Goal: Information Seeking & Learning: Learn about a topic

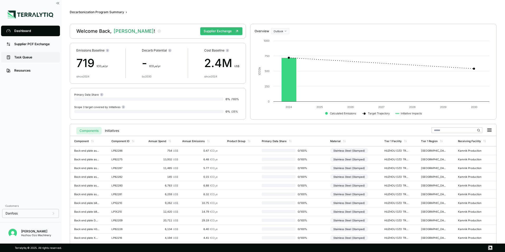
click at [23, 57] on div "Task Queue" at bounding box center [34, 57] width 40 height 4
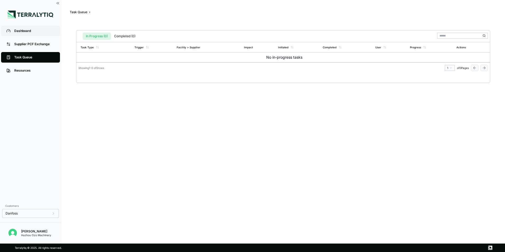
click at [24, 29] on link "Dashboard" at bounding box center [30, 31] width 59 height 11
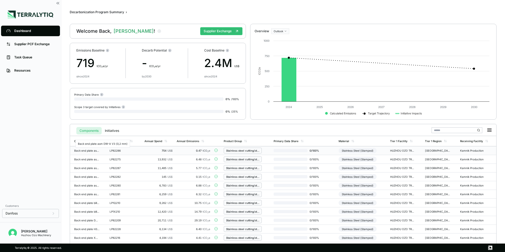
click at [89, 150] on div "Back end plate asm DW-A V3 (0,2 mm)" at bounding box center [86, 150] width 25 height 3
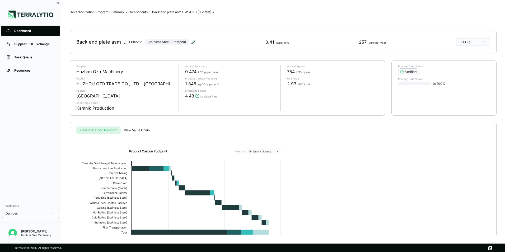
click at [194, 41] on icon at bounding box center [193, 41] width 3 height 3
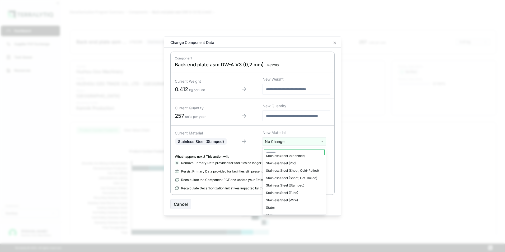
scroll to position [1215, 0]
click at [400, 162] on html "Dashboard Supplier PCF Exchange Task Queue Resources Customers Danfoss [PERSON_…" at bounding box center [252, 126] width 505 height 252
click at [334, 43] on icon "button" at bounding box center [335, 43] width 2 height 2
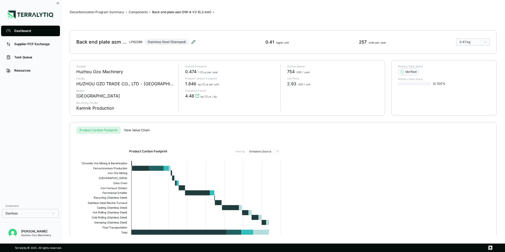
click at [193, 41] on icon at bounding box center [193, 42] width 4 height 4
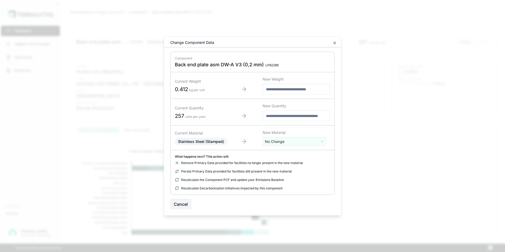
click at [304, 142] on html "Dashboard Supplier PCF Exchange Task Queue Resources Customers Danfoss [PERSON_…" at bounding box center [252, 126] width 505 height 252
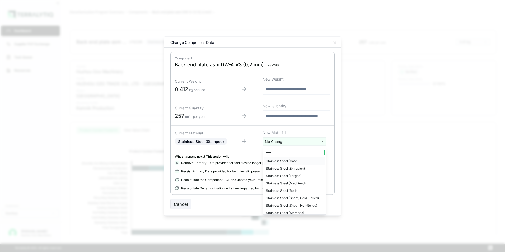
type input "*****"
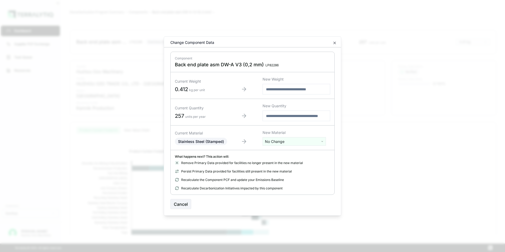
click at [335, 44] on html "Dashboard Supplier PCF Exchange Task Queue Resources Customers Danfoss [PERSON_…" at bounding box center [252, 126] width 505 height 252
click at [336, 42] on icon "button" at bounding box center [335, 43] width 2 height 2
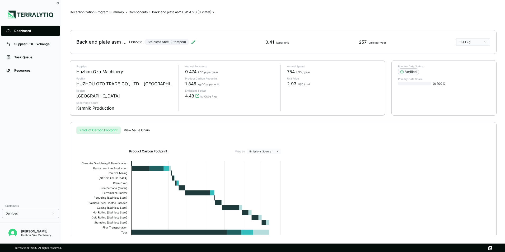
click at [33, 32] on div "Dashboard" at bounding box center [34, 31] width 40 height 4
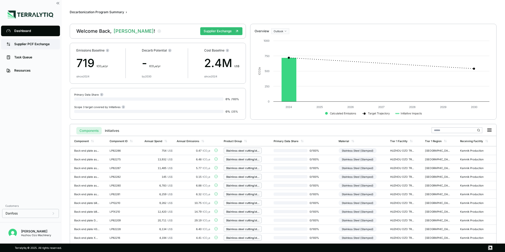
click at [23, 44] on div "Supplier PCF Exchange" at bounding box center [34, 44] width 40 height 4
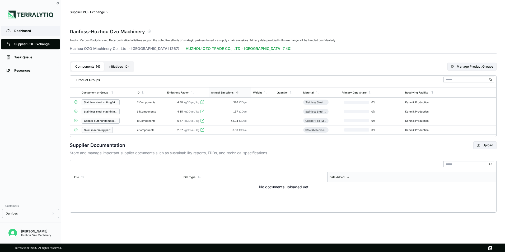
click at [21, 31] on div "Dashboard" at bounding box center [34, 31] width 40 height 4
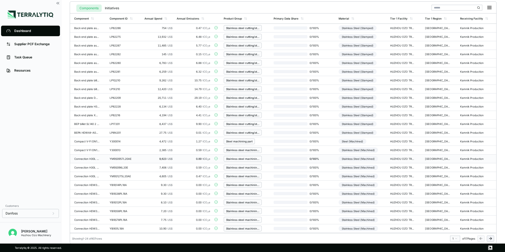
scroll to position [123, 0]
click at [89, 142] on div "Compact V-Fl DN100 PN40 CS" at bounding box center [86, 140] width 25 height 3
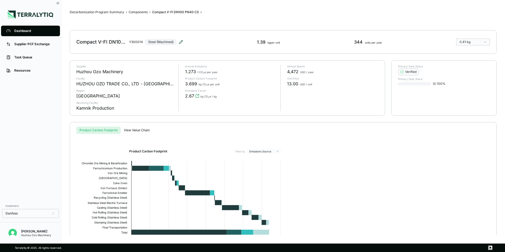
click at [181, 42] on icon at bounding box center [181, 42] width 4 height 4
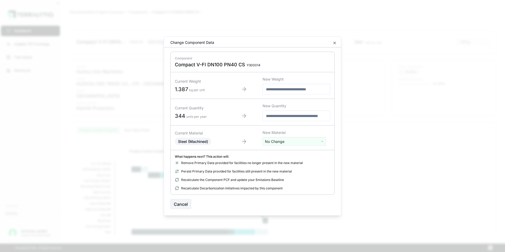
click at [281, 142] on html "Dashboard Supplier PCF Exchange Task Queue Resources Customers Danfoss [PERSON_…" at bounding box center [252, 126] width 505 height 252
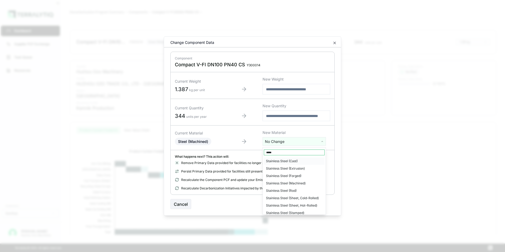
type input "*****"
click at [384, 161] on html "Dashboard Supplier PCF Exchange Task Queue Resources Customers Danfoss [PERSON_…" at bounding box center [252, 126] width 505 height 252
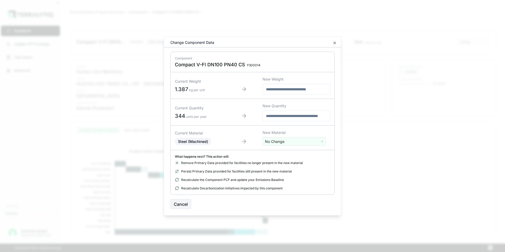
click at [323, 143] on html "Dashboard Supplier PCF Exchange Task Queue Resources Customers Danfoss [PERSON_…" at bounding box center [252, 126] width 505 height 252
click at [355, 158] on html "Dashboard Supplier PCF Exchange Task Queue Resources Customers Danfoss [PERSON_…" at bounding box center [252, 126] width 505 height 252
click at [324, 142] on html "Dashboard Supplier PCF Exchange Task Queue Resources Customers Danfoss [PERSON_…" at bounding box center [252, 126] width 505 height 252
click at [455, 152] on html "Dashboard Supplier PCF Exchange Task Queue Resources Customers Danfoss [PERSON_…" at bounding box center [252, 126] width 505 height 252
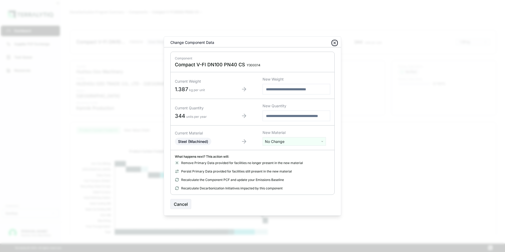
click at [336, 42] on icon "button" at bounding box center [335, 43] width 4 height 4
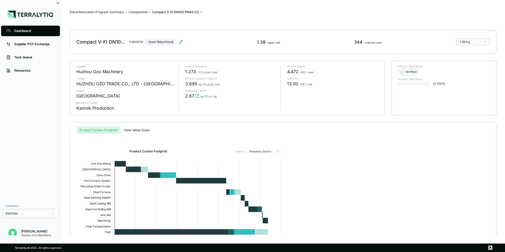
click at [26, 30] on div "Dashboard" at bounding box center [34, 31] width 40 height 4
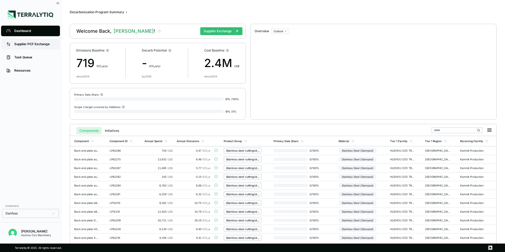
click at [29, 43] on div "Supplier PCF Exchange" at bounding box center [34, 44] width 40 height 4
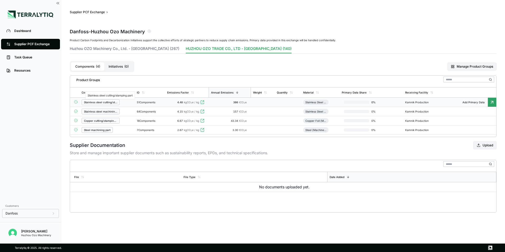
click at [111, 102] on div "Stainless steel cutting/stamping part" at bounding box center [100, 102] width 33 height 3
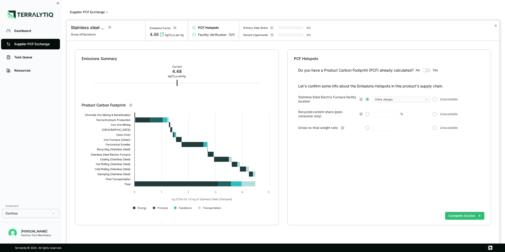
click at [33, 43] on div at bounding box center [252, 126] width 505 height 252
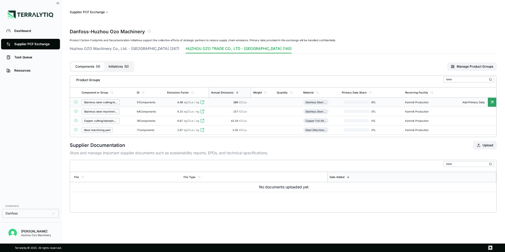
click at [148, 101] on div "51 Components" at bounding box center [150, 102] width 26 height 3
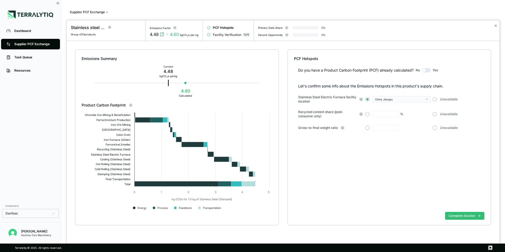
click at [23, 31] on div at bounding box center [252, 126] width 505 height 252
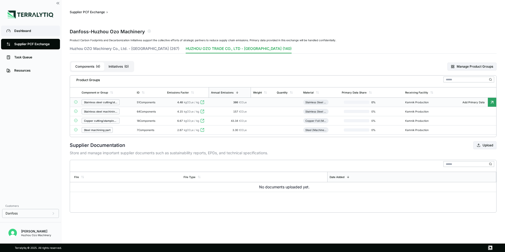
click at [25, 32] on div "Dashboard" at bounding box center [34, 31] width 40 height 4
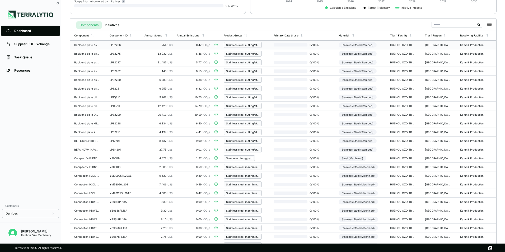
scroll to position [96, 0]
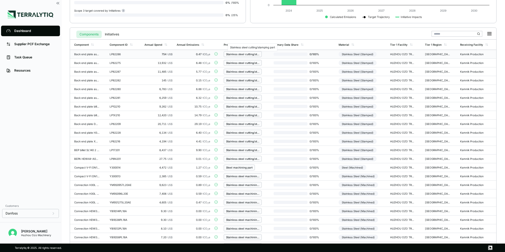
click at [241, 54] on div "Stainless steel cutting/stamping part" at bounding box center [242, 54] width 33 height 3
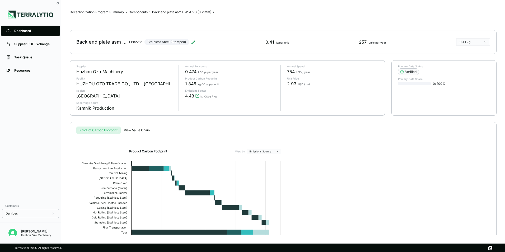
click at [24, 31] on div "Dashboard" at bounding box center [34, 31] width 40 height 4
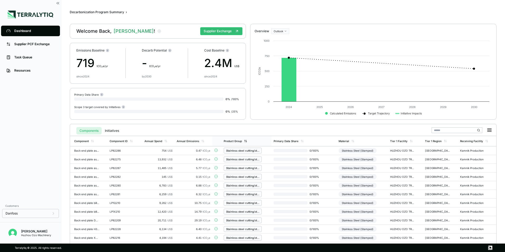
click at [245, 142] on icon at bounding box center [245, 140] width 3 height 3
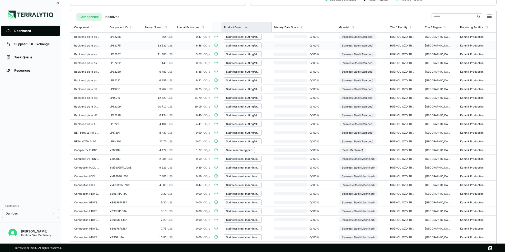
scroll to position [123, 0]
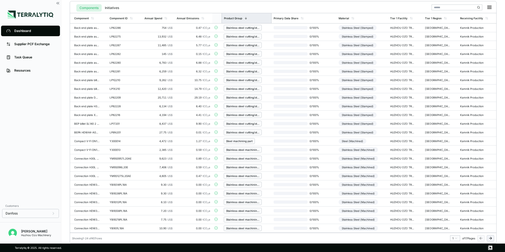
click at [492, 238] on icon at bounding box center [491, 238] width 1 height 2
click at [490, 239] on icon at bounding box center [490, 238] width 4 height 4
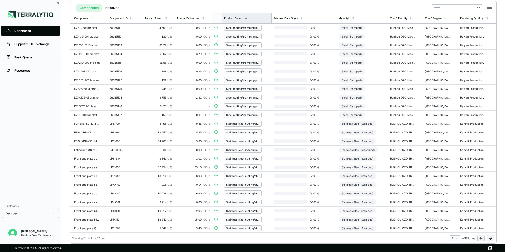
click at [492, 239] on icon at bounding box center [490, 238] width 4 height 4
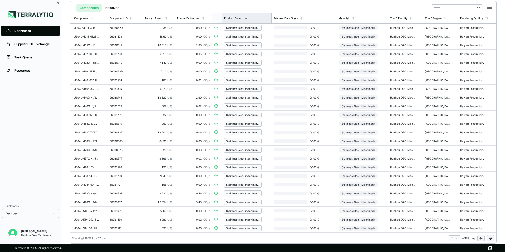
click at [492, 239] on icon at bounding box center [490, 238] width 4 height 4
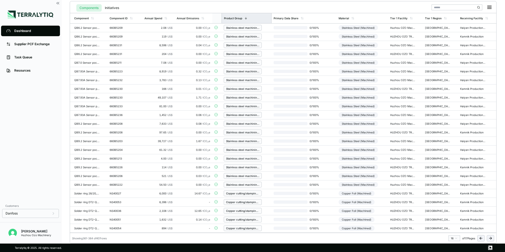
click at [492, 239] on icon at bounding box center [490, 238] width 4 height 4
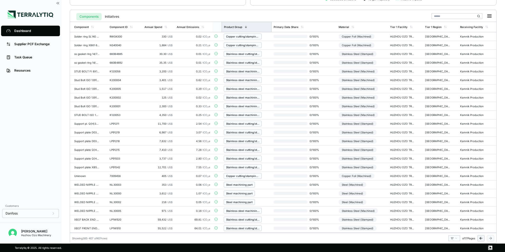
scroll to position [114, 0]
click at [481, 237] on icon at bounding box center [480, 238] width 1 height 2
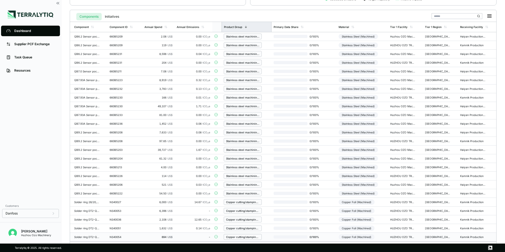
click at [481, 237] on div "Kamnik Production" at bounding box center [472, 236] width 25 height 3
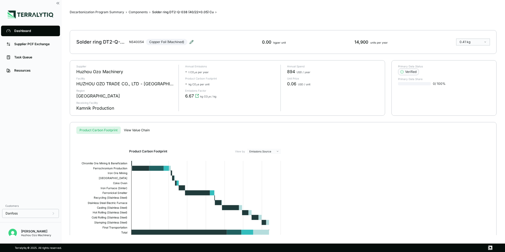
click at [193, 42] on icon at bounding box center [191, 42] width 4 height 4
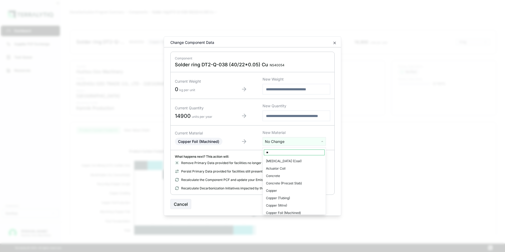
type input "*"
click at [335, 44] on html "Dashboard Supplier PCF Exchange Task Queue Resources Customers Danfoss [PERSON_…" at bounding box center [252, 126] width 505 height 252
click at [336, 43] on icon "button" at bounding box center [335, 43] width 4 height 4
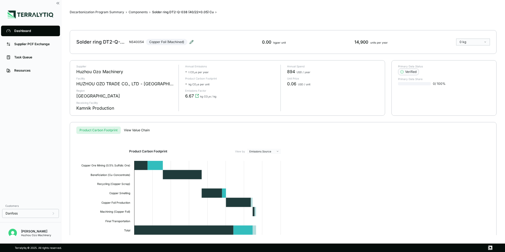
click at [192, 40] on icon at bounding box center [191, 42] width 4 height 4
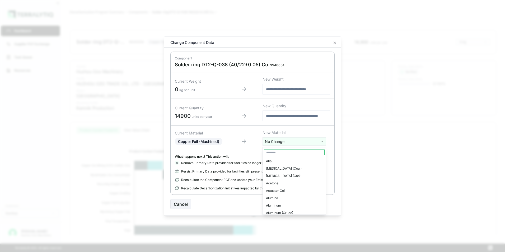
click at [322, 143] on html "Dashboard Supplier PCF Exchange Task Queue Resources Customers Danfoss [PERSON_…" at bounding box center [252, 126] width 505 height 252
click at [287, 152] on input "text" at bounding box center [294, 153] width 61 height 6
type input "*****"
